Goal: Transaction & Acquisition: Purchase product/service

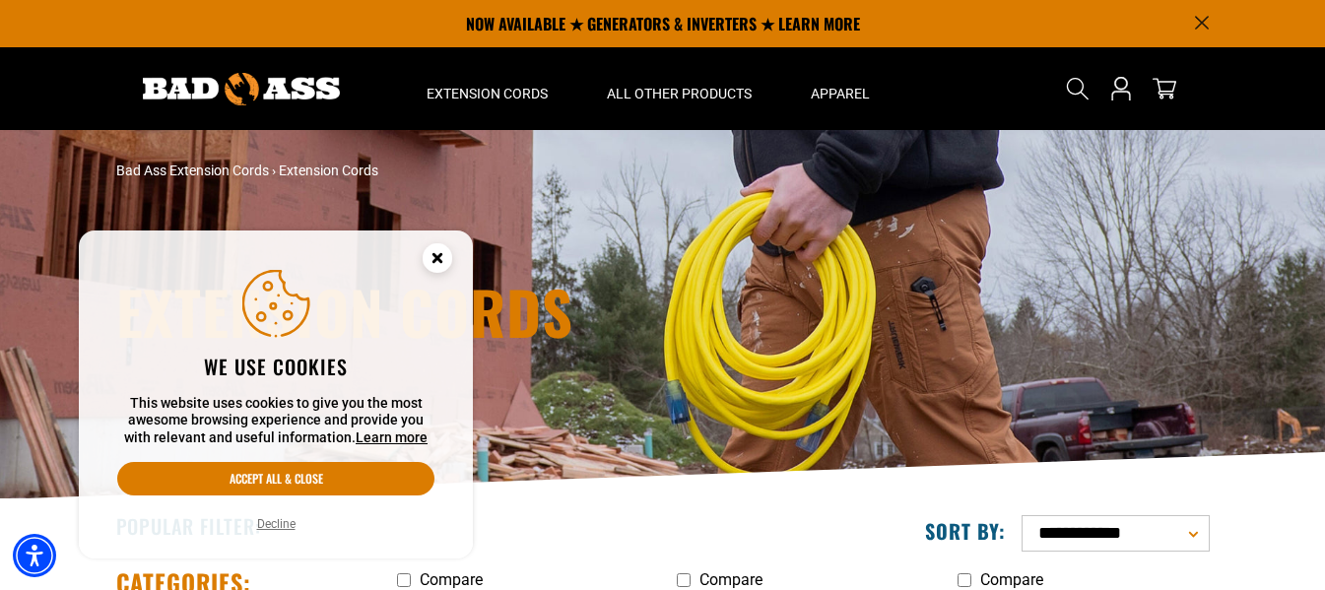
click at [436, 257] on icon "Close this option" at bounding box center [436, 257] width 7 height 7
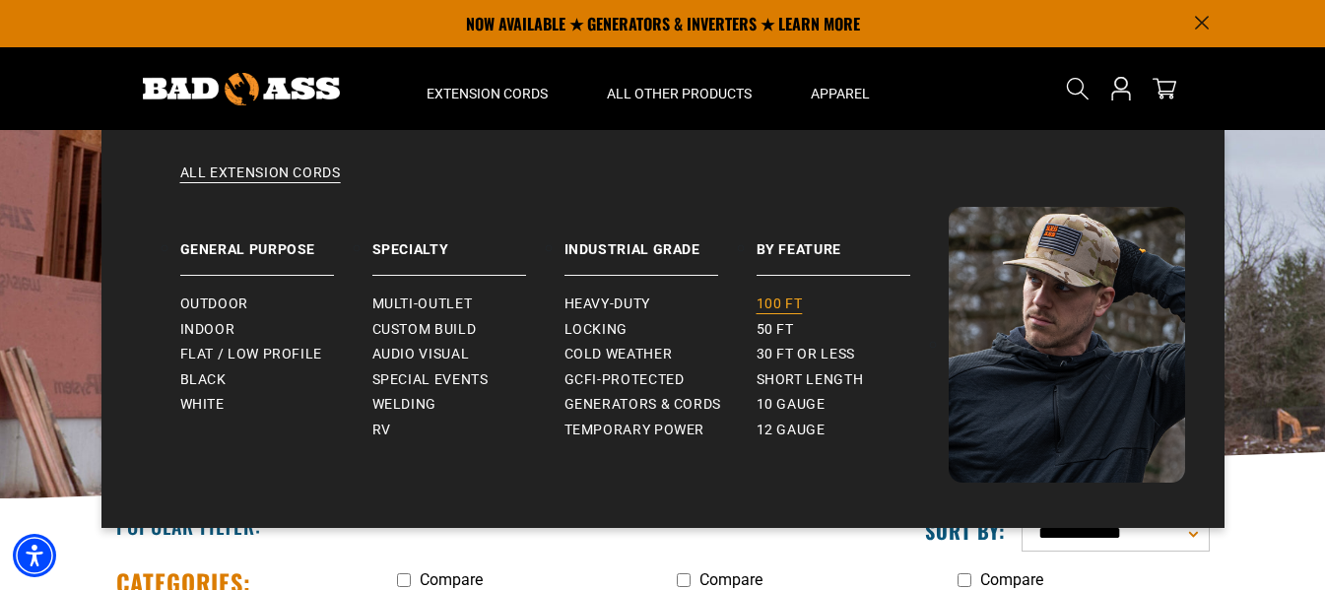
click at [775, 302] on span "100 ft" at bounding box center [780, 305] width 46 height 18
